Goal: Information Seeking & Learning: Learn about a topic

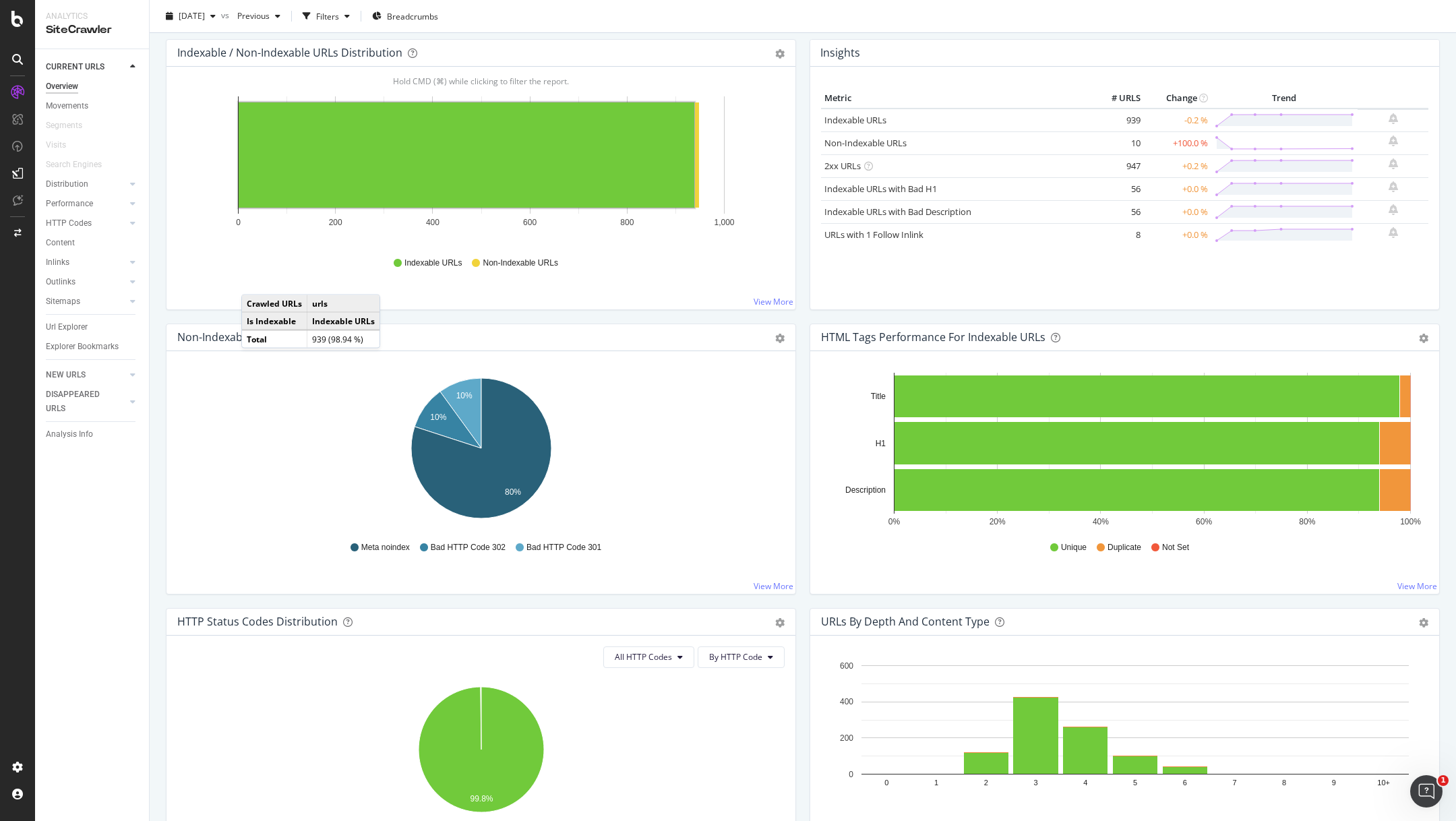
scroll to position [164, 0]
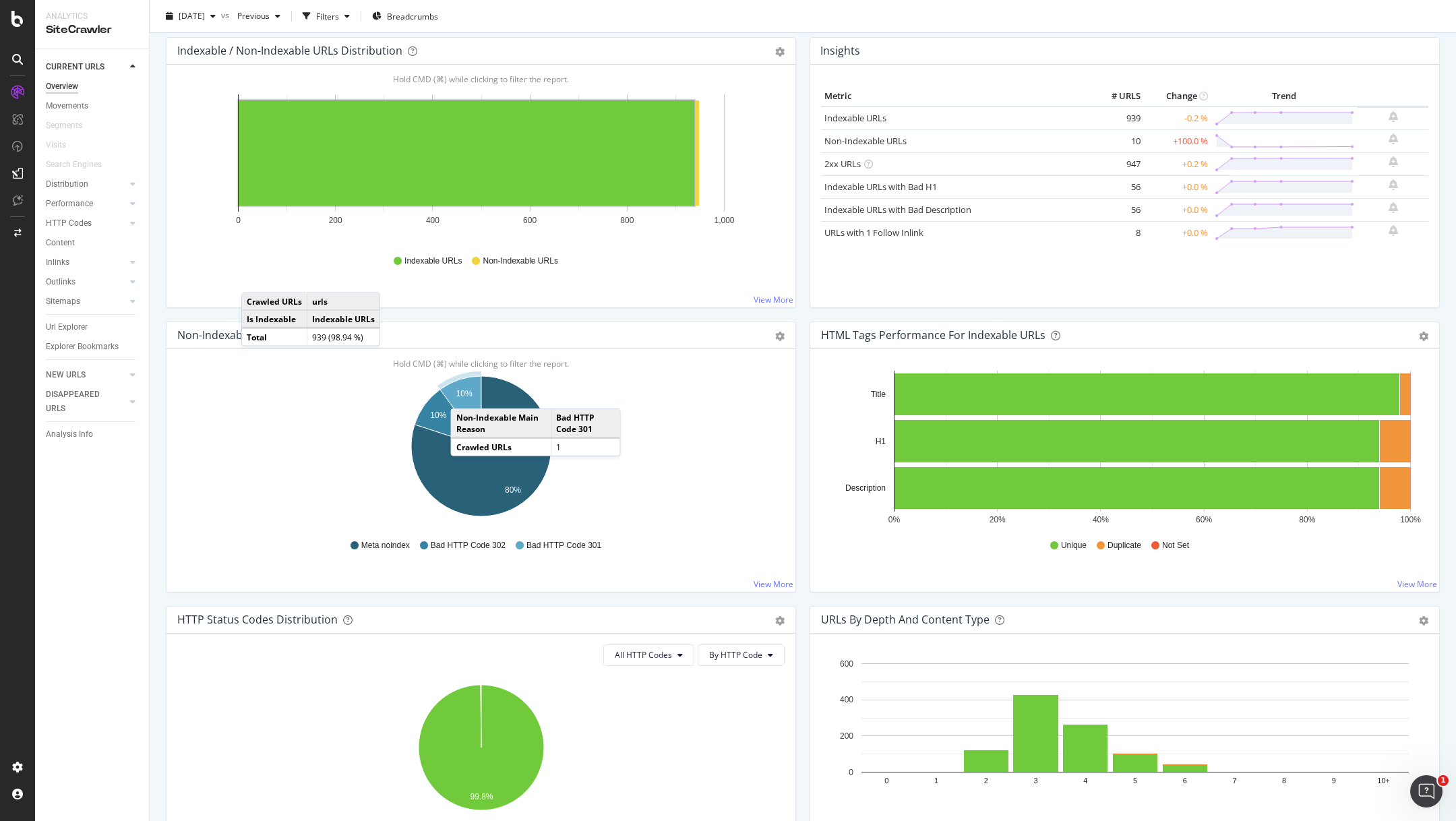
click at [463, 393] on text "10%" at bounding box center [464, 393] width 16 height 10
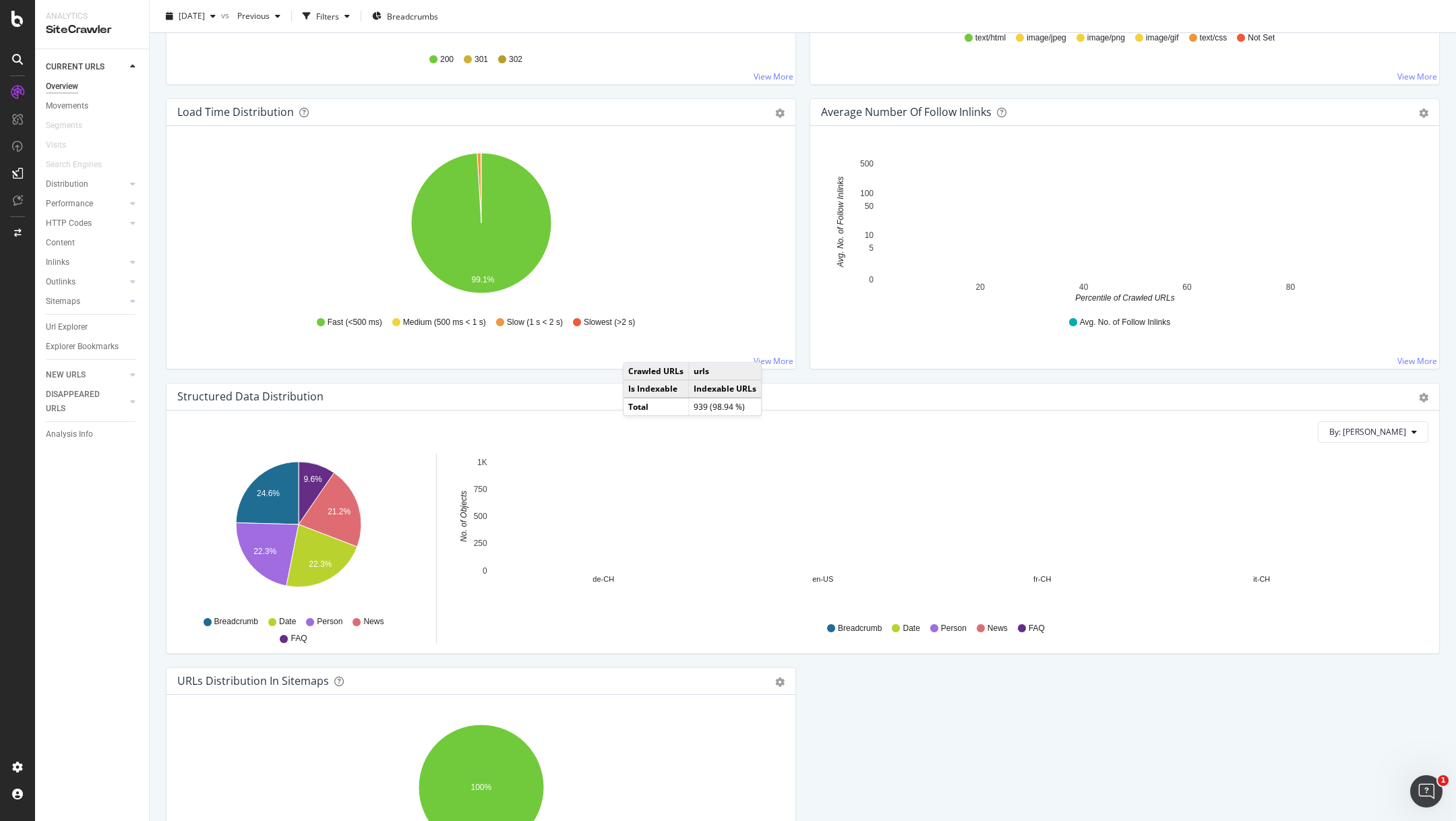
scroll to position [1131, 0]
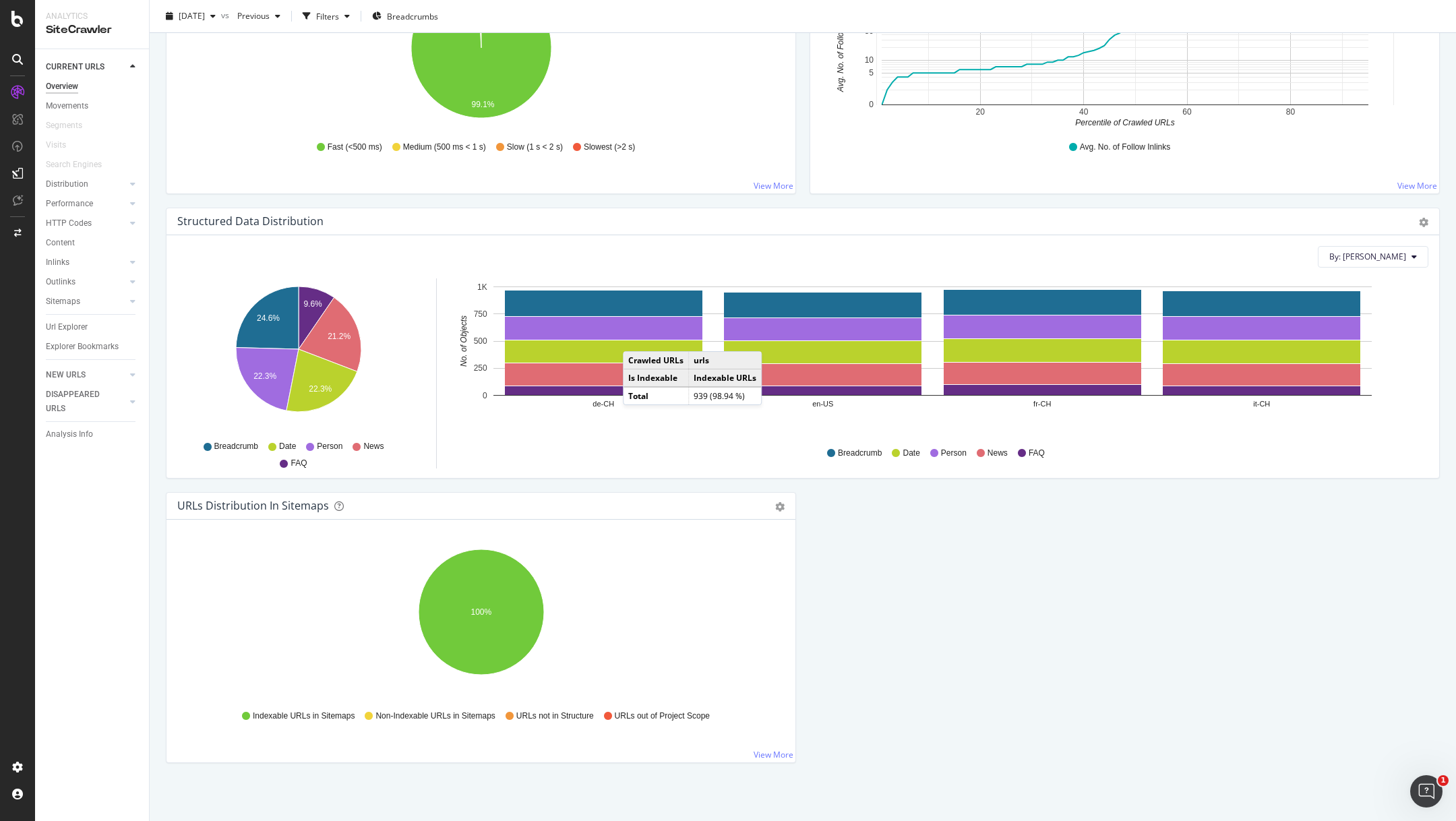
click at [754, 260] on div "By: [PERSON_NAME]" at bounding box center [803, 257] width 1251 height 22
click at [803, 192] on div "Average Number of Follow Inlinks Chart (by Value) Table Export as CSV Add to Cu…" at bounding box center [1124, 65] width 643 height 284
